Goal: Information Seeking & Learning: Find specific fact

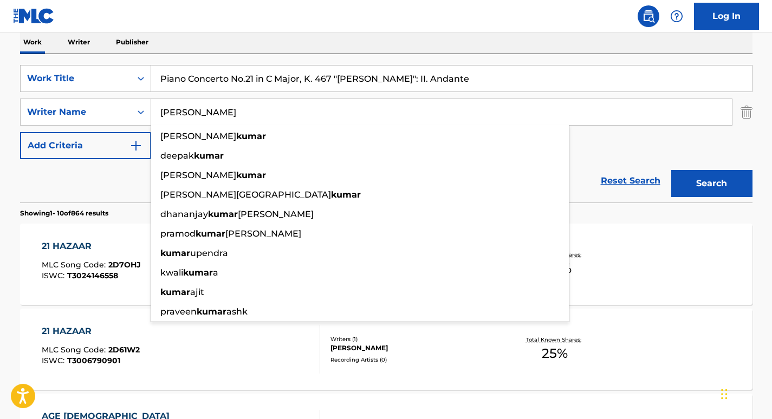
click at [209, 114] on input "[PERSON_NAME]" at bounding box center [441, 112] width 580 height 26
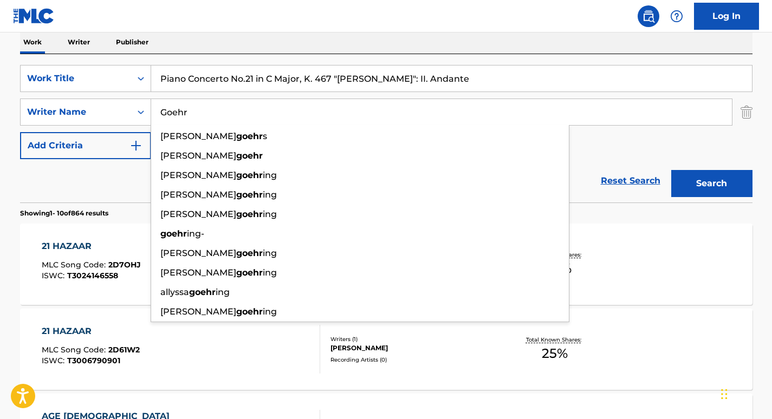
type input "Goehr"
click at [671, 170] on button "Search" at bounding box center [711, 183] width 81 height 27
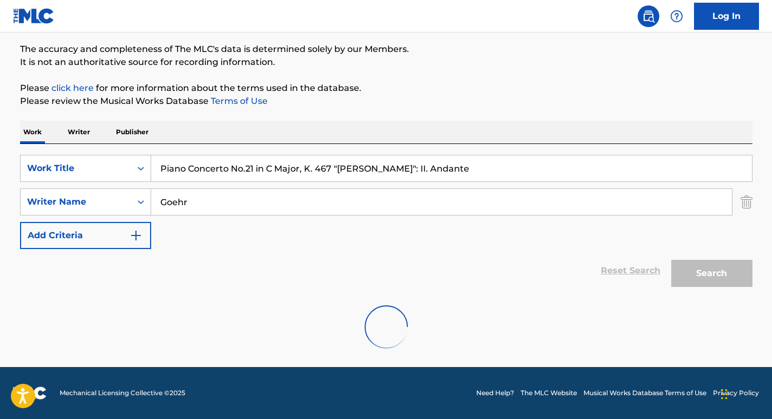
scroll to position [176, 0]
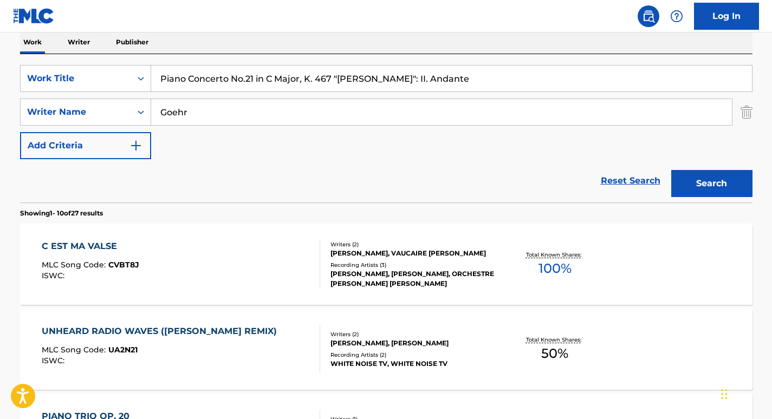
click at [308, 82] on input "Piano Concerto No.21 in C Major, K. 467 "[PERSON_NAME]": II. Andante" at bounding box center [451, 79] width 600 height 26
paste input "Andante in F Major, K. 616"
type input "Andante in F Major, K. 616"
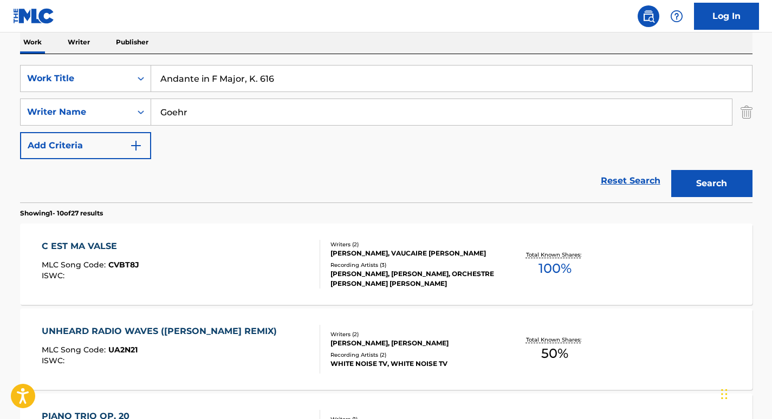
click at [671, 170] on button "Search" at bounding box center [711, 183] width 81 height 27
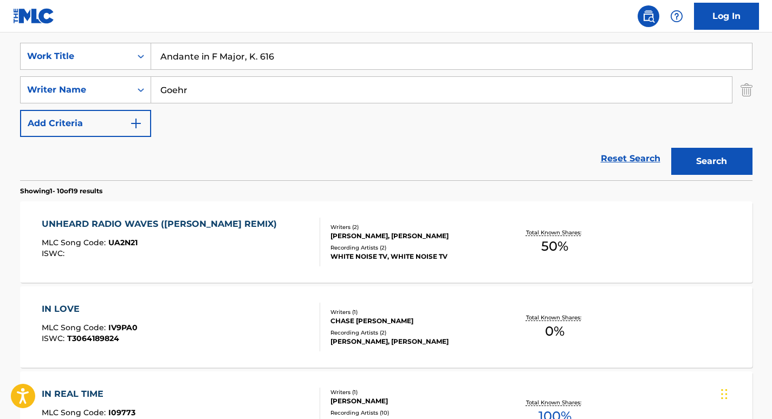
scroll to position [195, 0]
